Goal: Find specific page/section: Find specific page/section

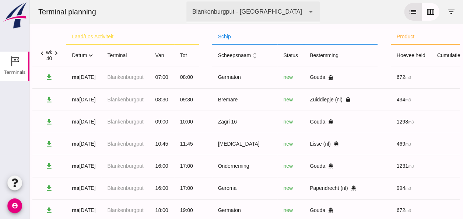
click at [58, 55] on icon "chevron_right" at bounding box center [56, 53] width 8 height 8
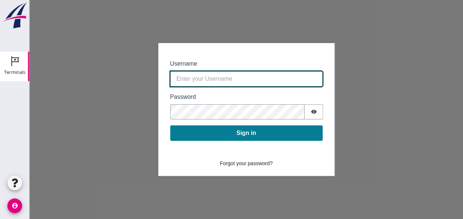
type input "0390.shp+bon@vanoord.com"
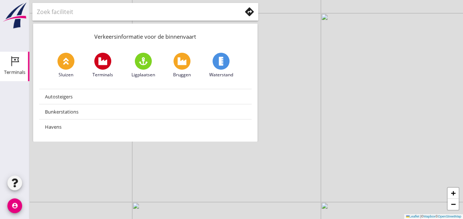
click at [14, 66] on icon "Terminals" at bounding box center [15, 61] width 12 height 12
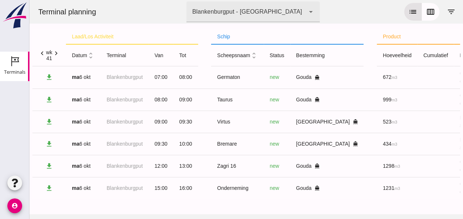
scroll to position [1, 0]
click at [91, 58] on icon "unfold_more" at bounding box center [91, 56] width 8 height 8
click at [92, 56] on icon "expand_more" at bounding box center [91, 56] width 8 height 8
click at [93, 55] on icon "expand_less" at bounding box center [91, 56] width 8 height 8
